Goal: Transaction & Acquisition: Obtain resource

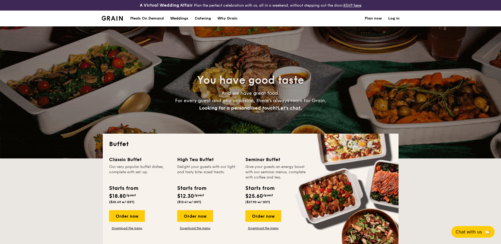
select select
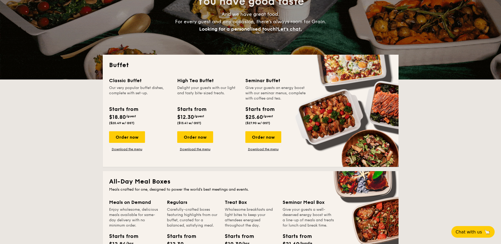
scroll to position [79, 0]
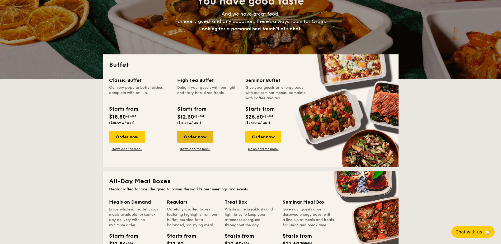
click at [190, 134] on div "Order now" at bounding box center [195, 137] width 36 height 12
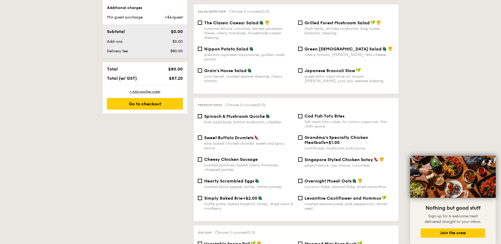
scroll to position [264, 0]
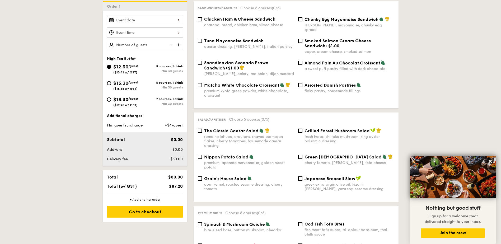
scroll to position [90, 0]
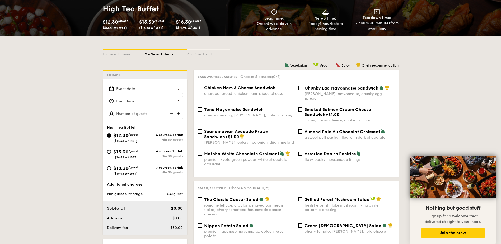
select select
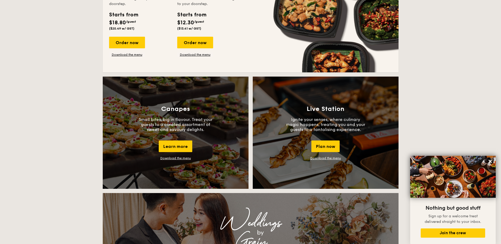
scroll to position [407, 0]
click at [316, 158] on link "Download the menu" at bounding box center [326, 158] width 31 height 4
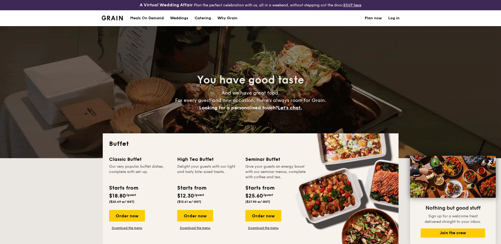
scroll to position [0, 0]
